Goal: Navigation & Orientation: Understand site structure

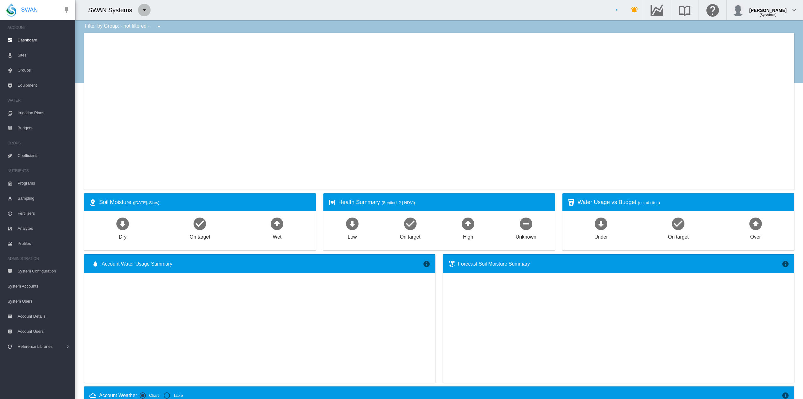
click at [142, 13] on md-icon "icon-menu-down" at bounding box center [145, 10] width 8 height 8
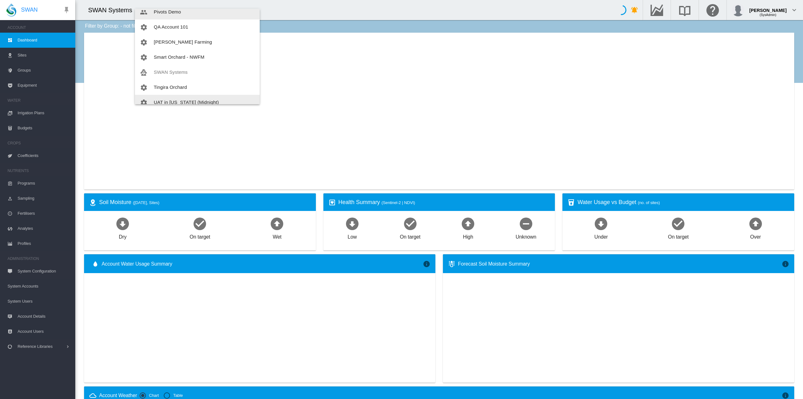
scroll to position [166, 0]
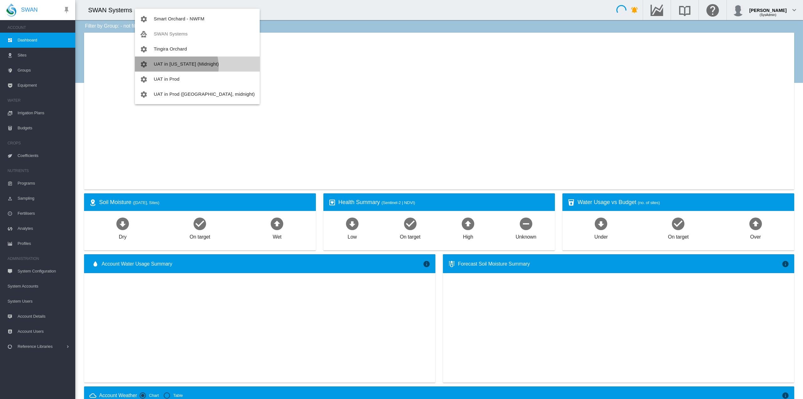
click at [176, 67] on button "UAT in [US_STATE] (Midnight)" at bounding box center [197, 63] width 125 height 15
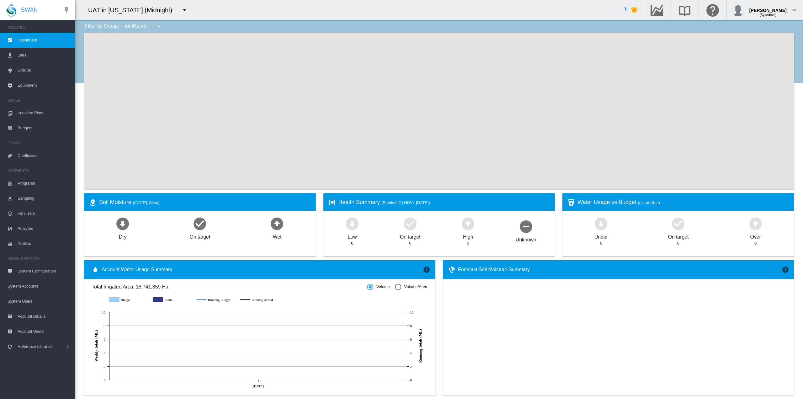
click at [33, 85] on span "Equipment" at bounding box center [44, 85] width 53 height 15
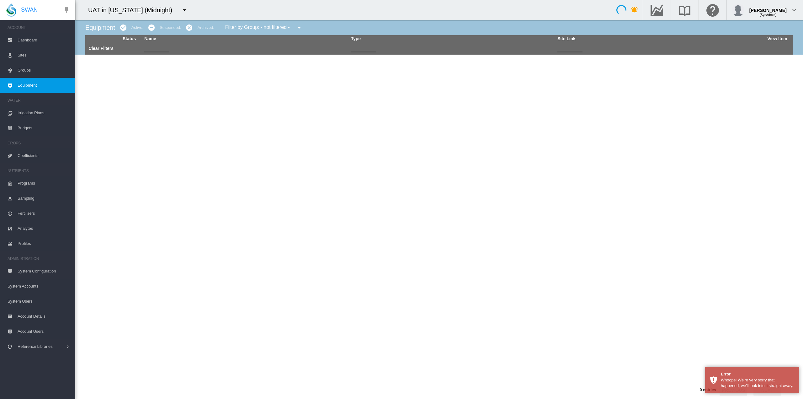
click at [27, 71] on span "Groups" at bounding box center [44, 70] width 53 height 15
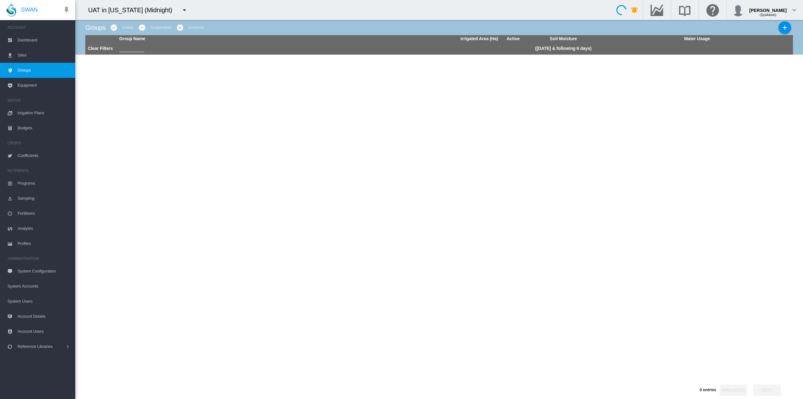
click at [35, 56] on span "Sites" at bounding box center [44, 55] width 53 height 15
